Goal: Use online tool/utility: Utilize a website feature to perform a specific function

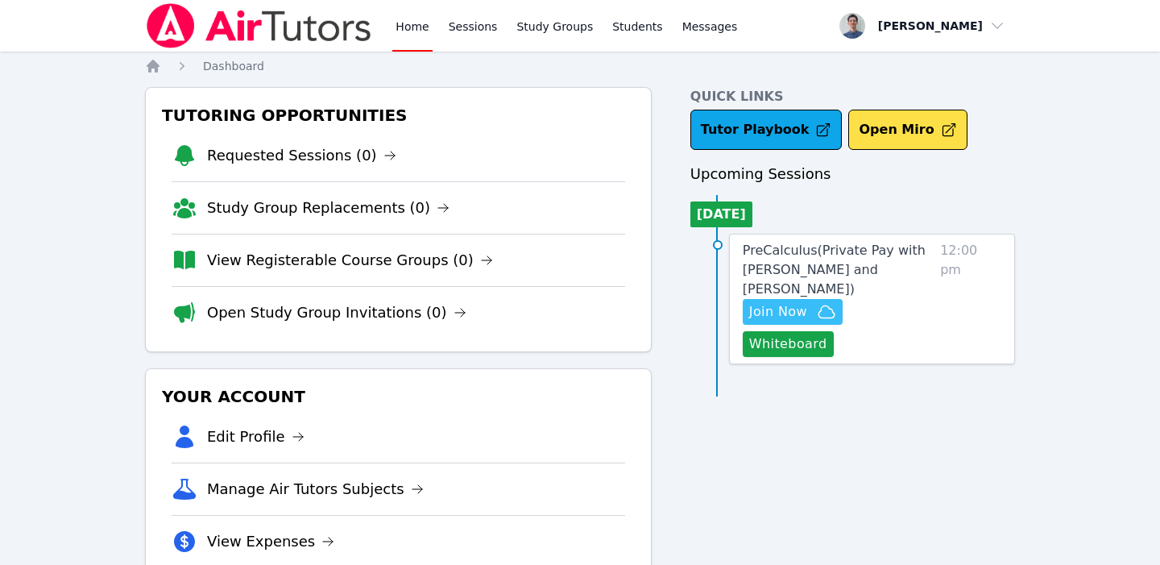
click at [815, 315] on span "Join Now" at bounding box center [792, 311] width 87 height 19
click at [780, 268] on span "PreCalculus ( Private Pay with [PERSON_NAME] and [PERSON_NAME] )" at bounding box center [834, 270] width 183 height 54
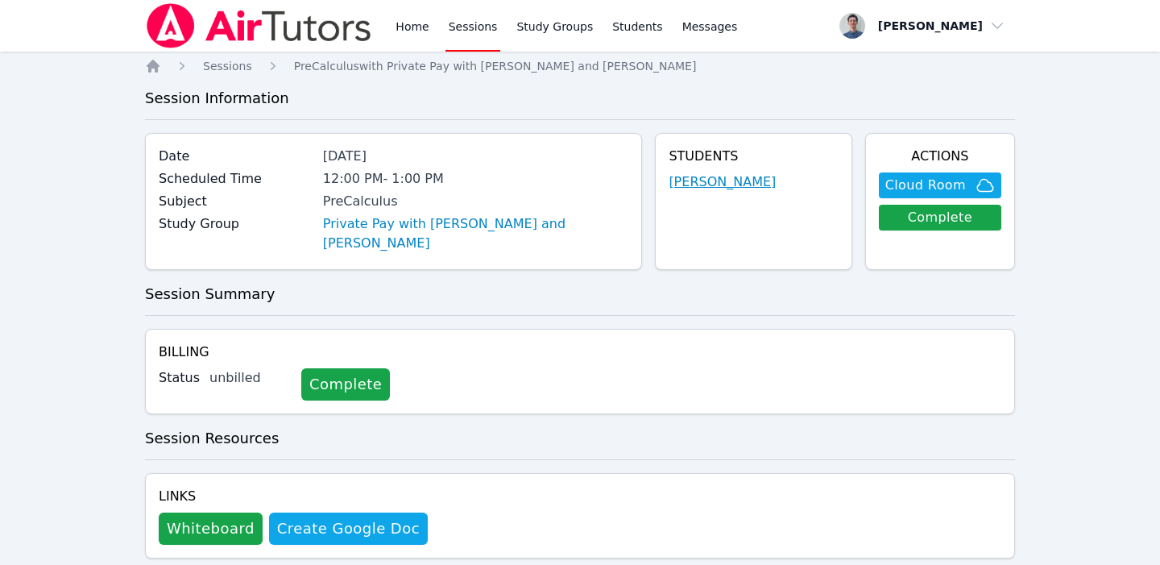
click at [713, 178] on link "[PERSON_NAME]" at bounding box center [722, 181] width 107 height 19
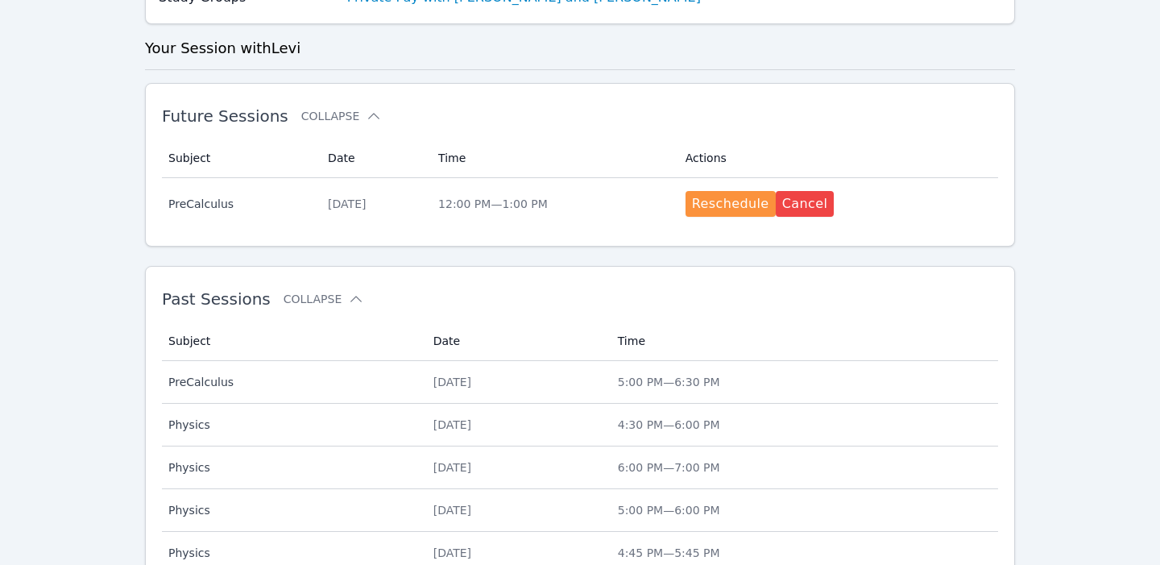
scroll to position [380, 0]
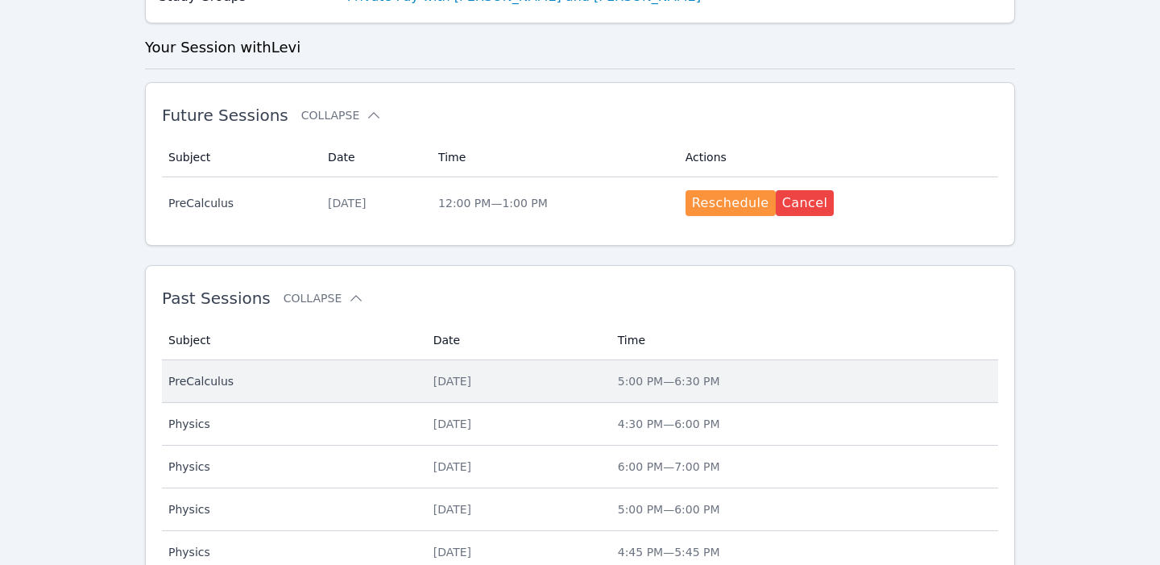
click at [575, 367] on td "Date Thu Aug 14" at bounding box center [516, 381] width 185 height 43
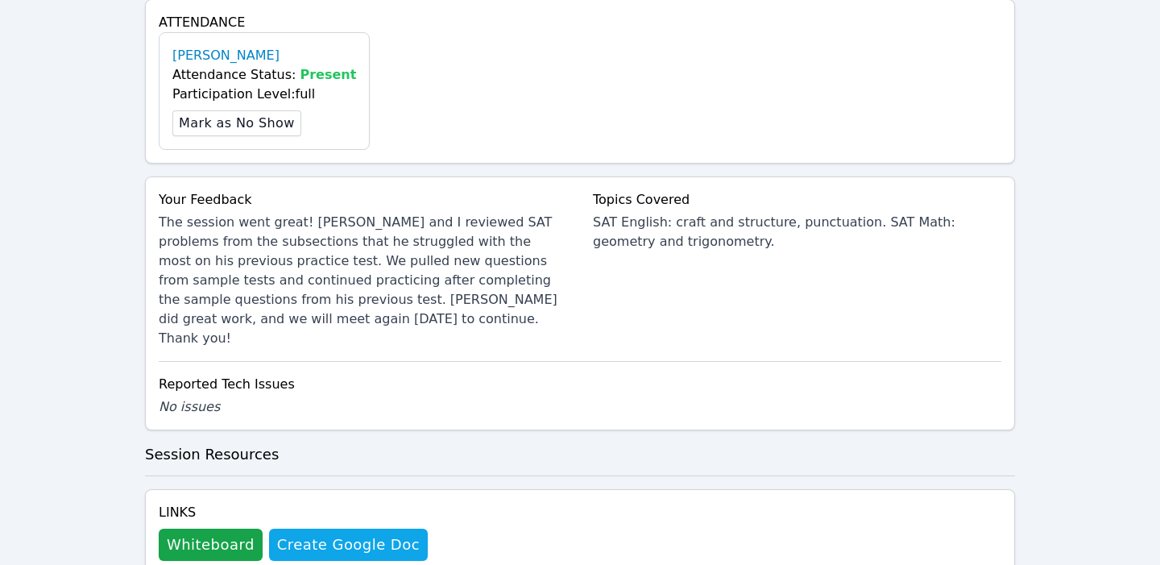
scroll to position [457, 0]
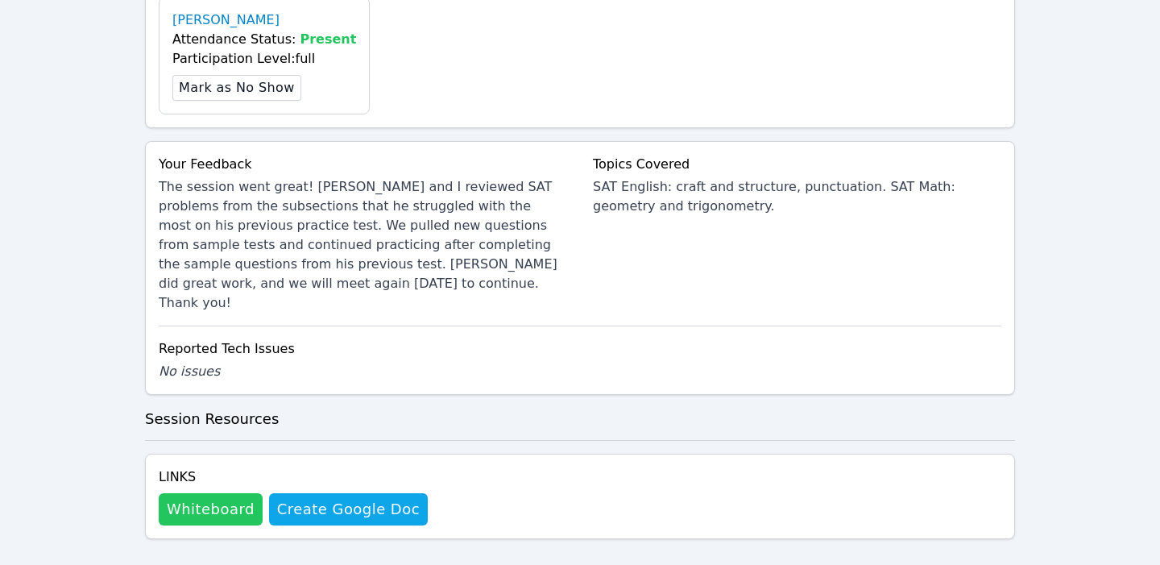
click at [202, 494] on button "Whiteboard" at bounding box center [211, 509] width 104 height 32
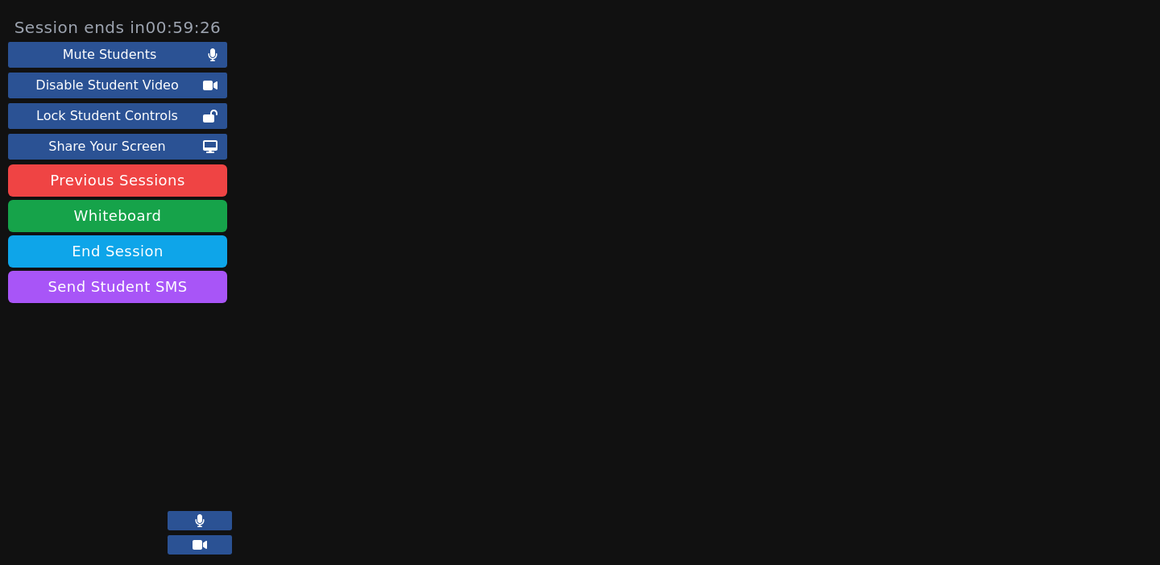
click at [218, 522] on button at bounding box center [200, 520] width 64 height 19
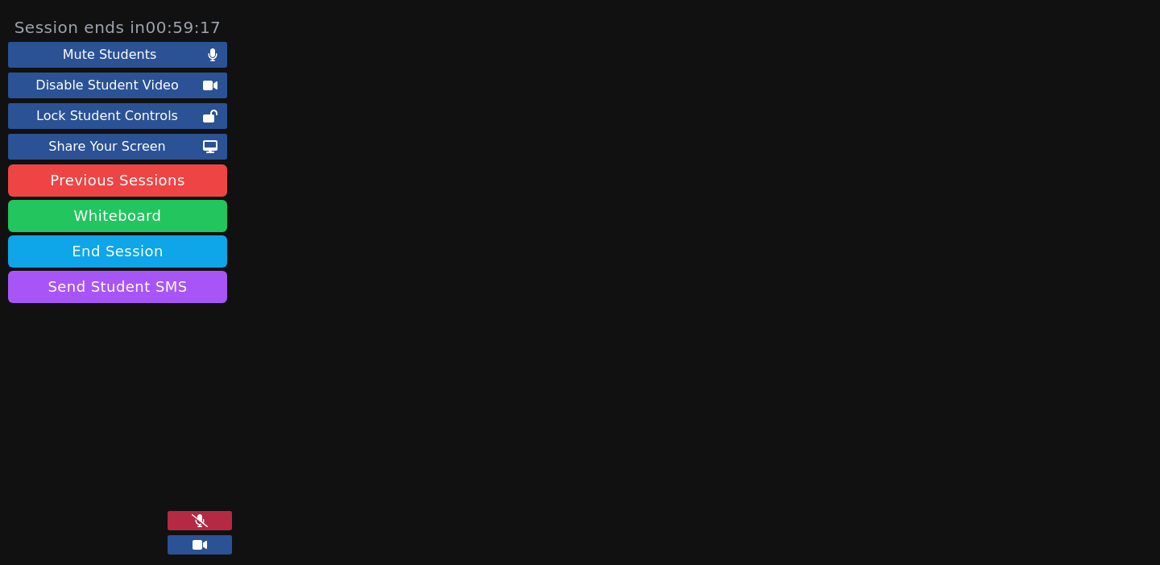
click at [122, 221] on button "Whiteboard" at bounding box center [117, 216] width 219 height 32
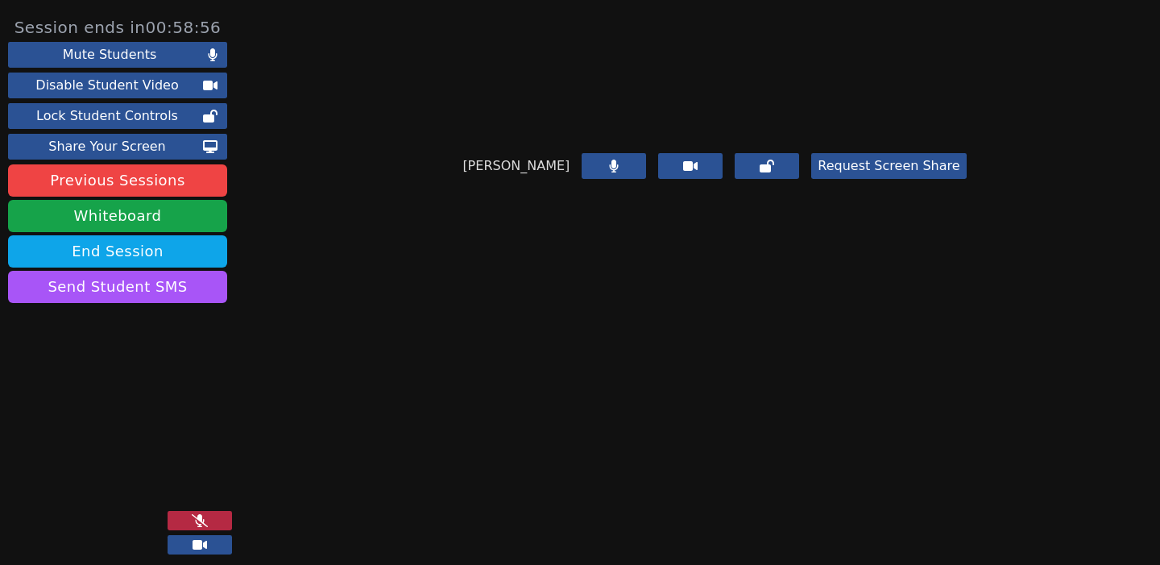
click at [200, 510] on video at bounding box center [122, 485] width 229 height 114
click at [206, 516] on icon at bounding box center [200, 520] width 16 height 13
